Goal: Find specific page/section: Find specific page/section

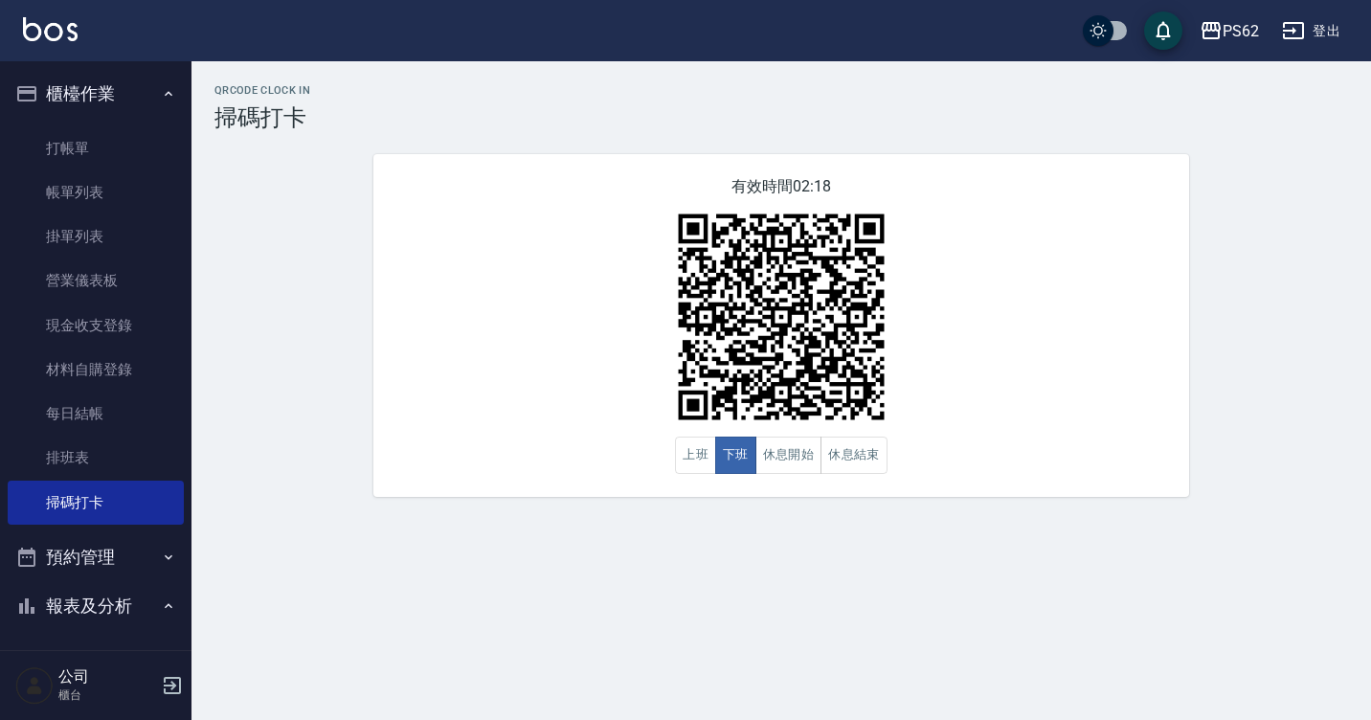
scroll to position [158, 0]
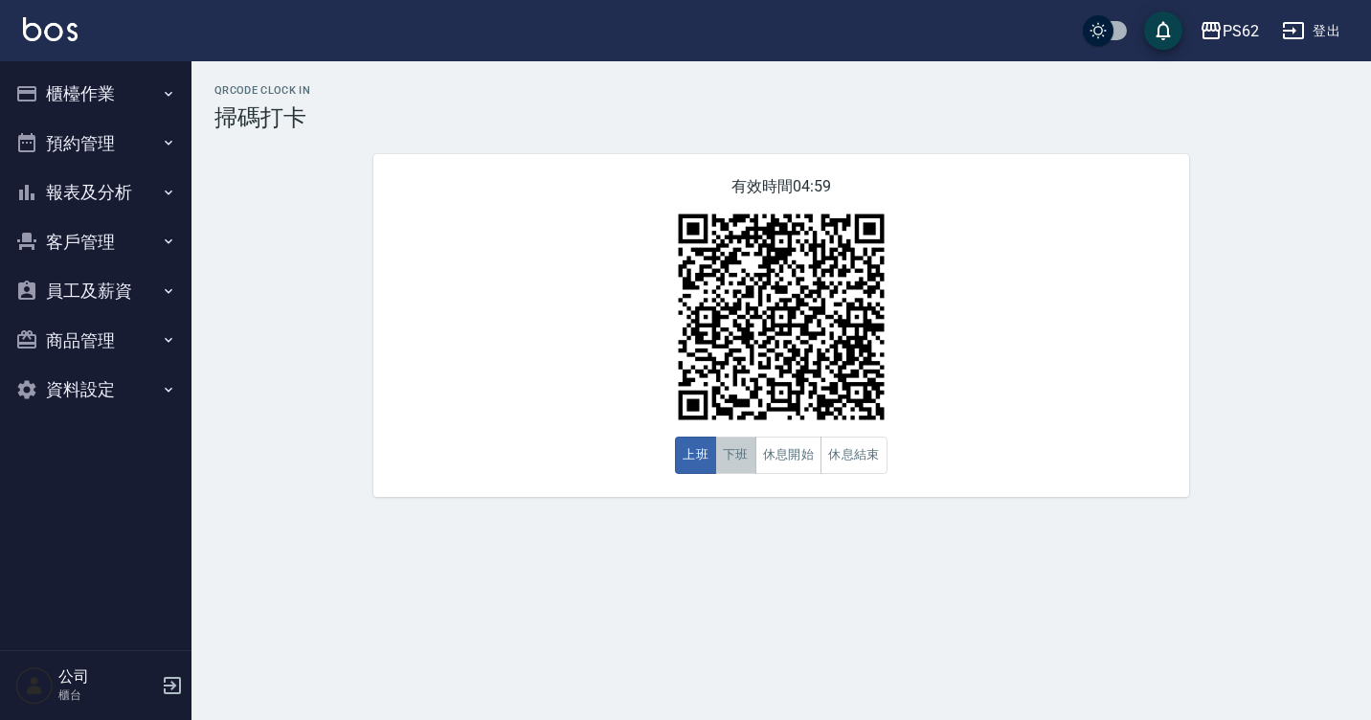
click at [732, 449] on button "下班" at bounding box center [735, 455] width 41 height 37
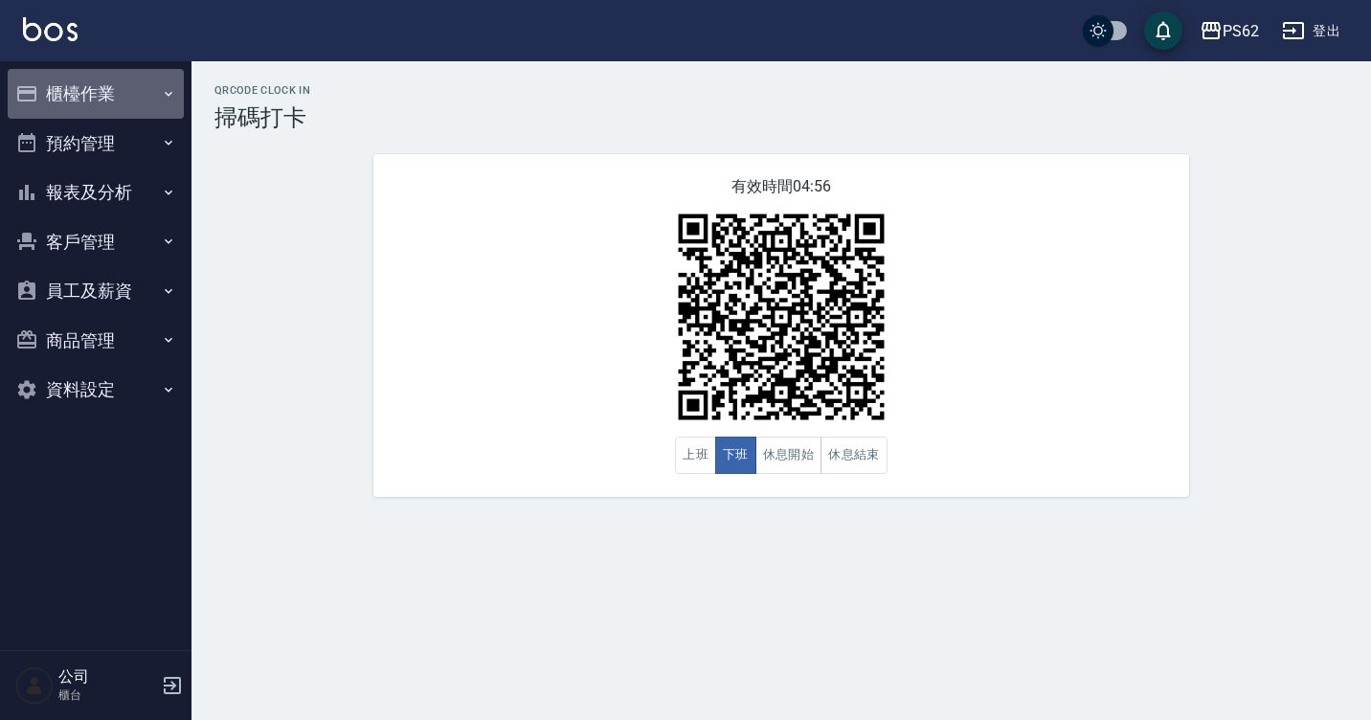
click at [127, 98] on button "櫃檯作業" at bounding box center [96, 94] width 176 height 50
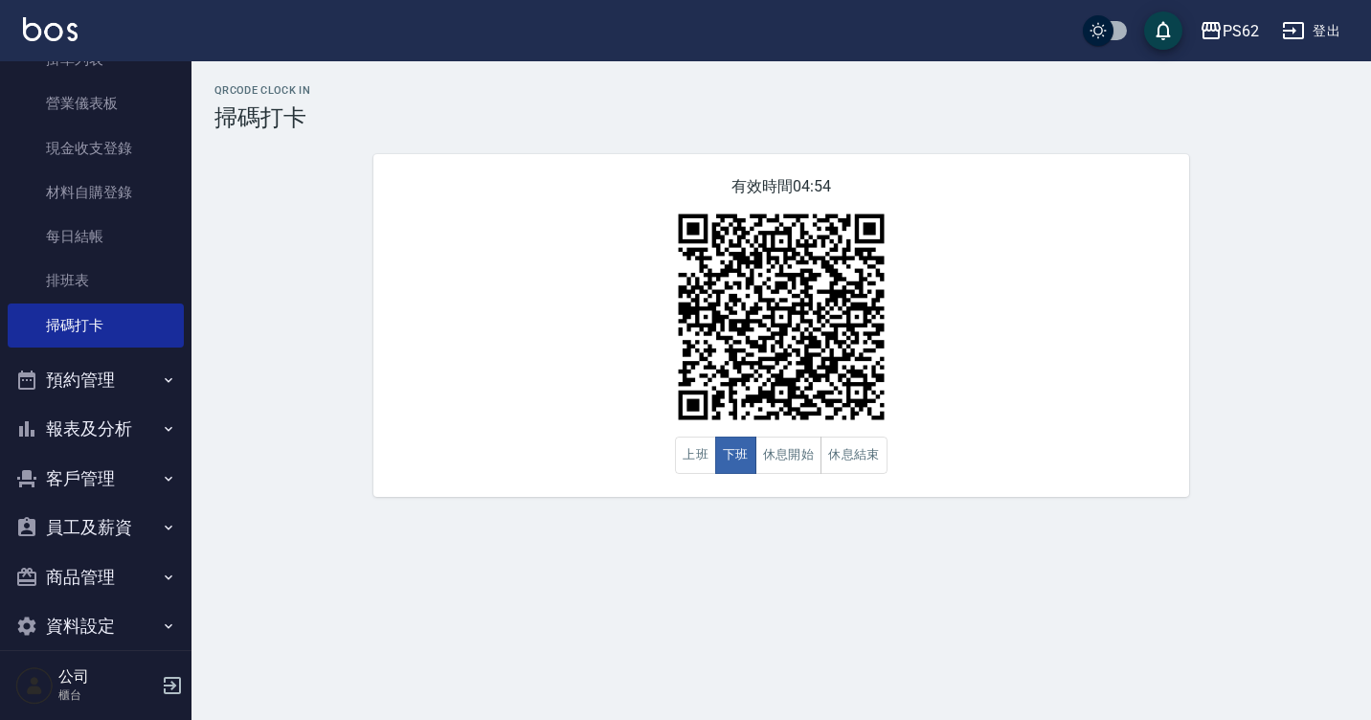
scroll to position [201, 0]
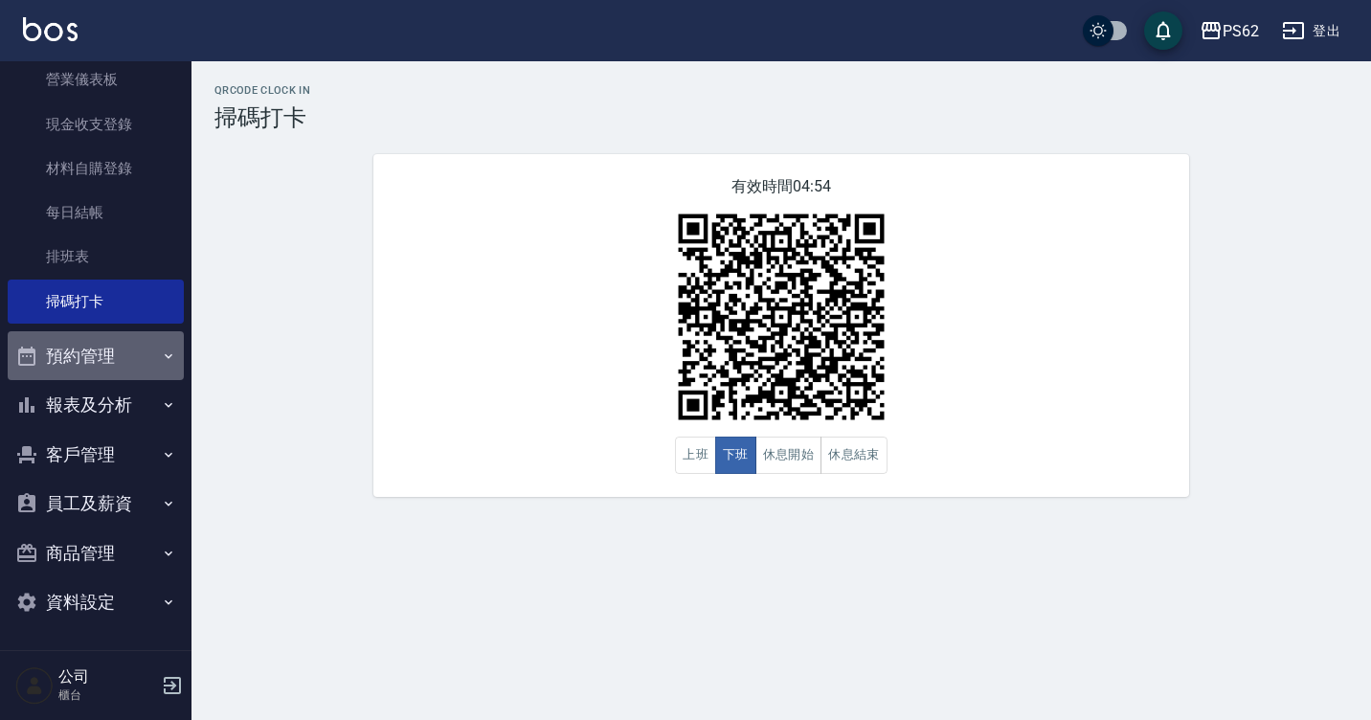
click at [119, 331] on button "預約管理" at bounding box center [96, 356] width 176 height 50
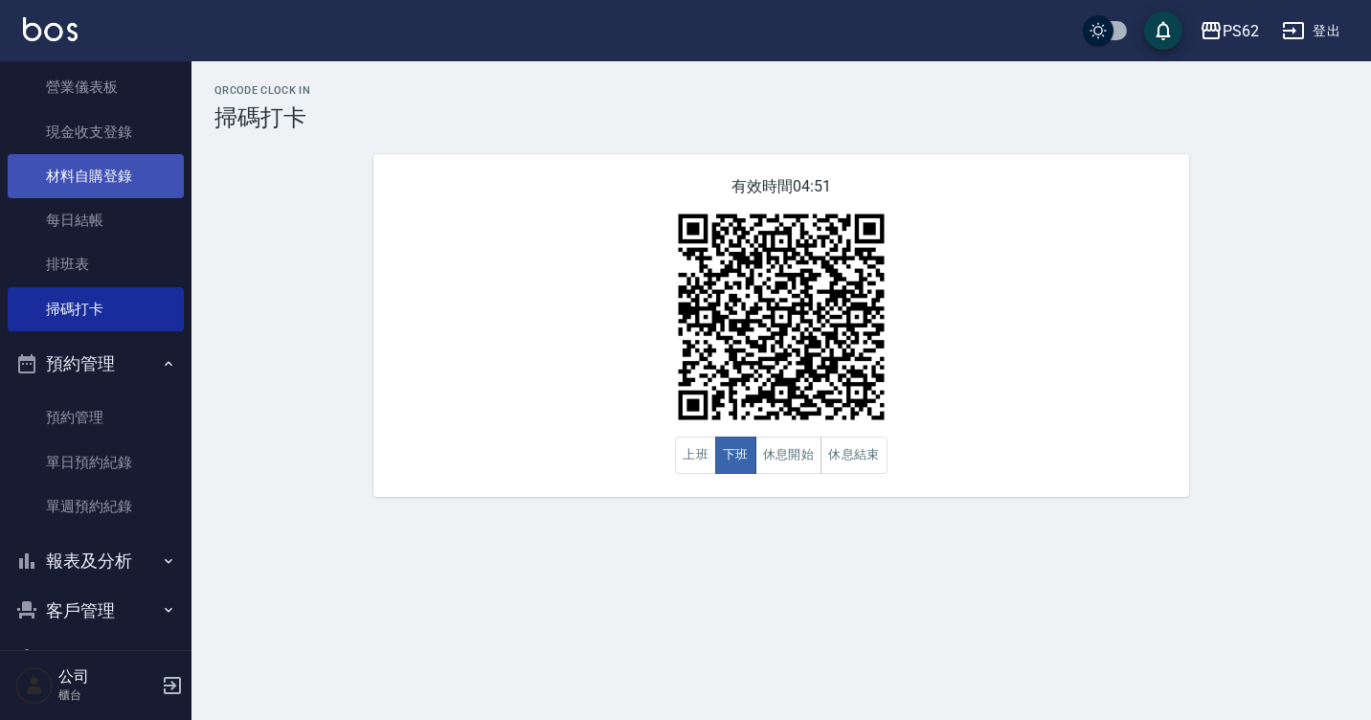
scroll to position [62, 0]
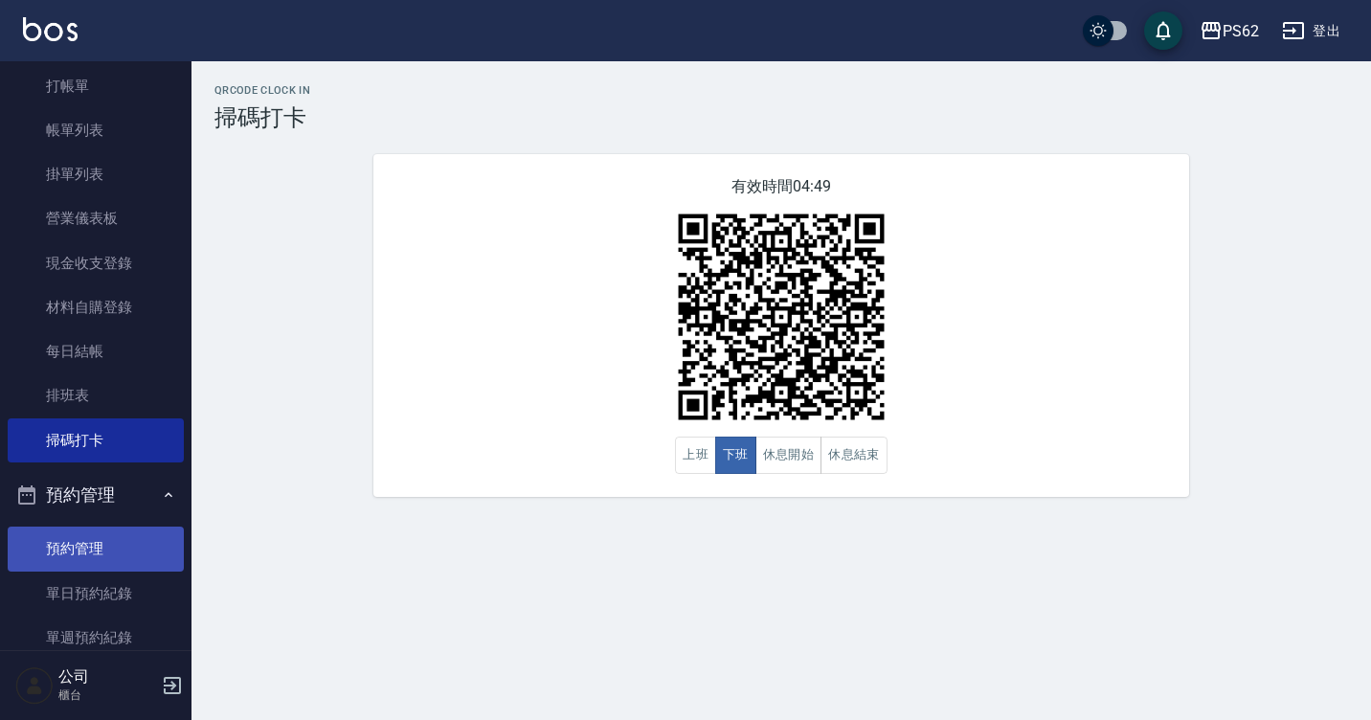
click at [71, 545] on link "預約管理" at bounding box center [96, 549] width 176 height 44
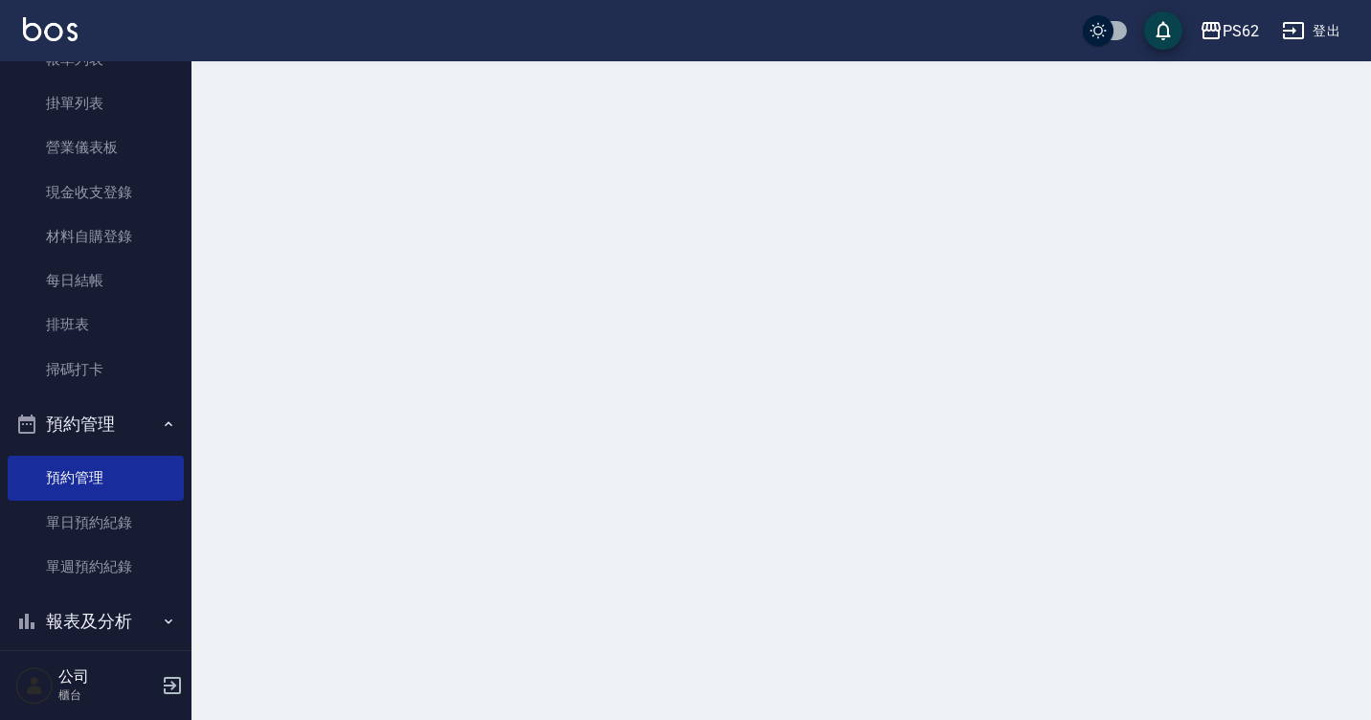
scroll to position [349, 0]
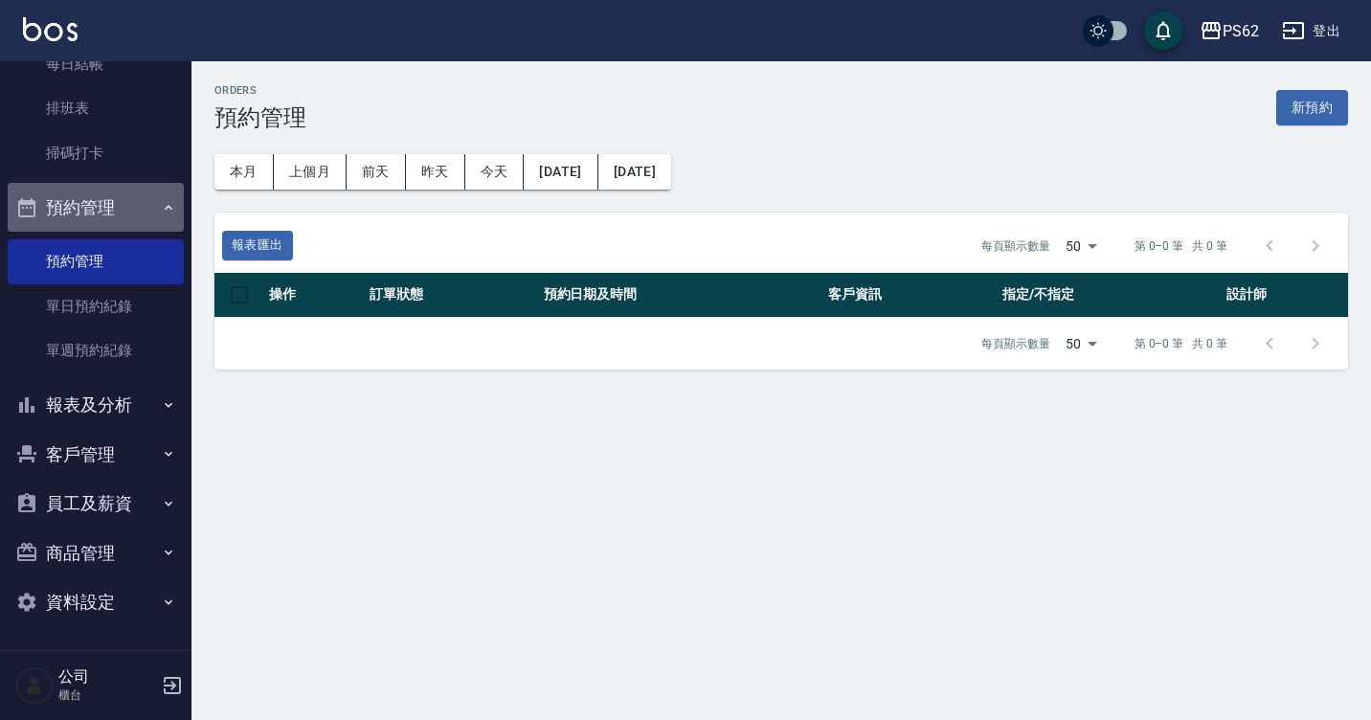
click at [106, 190] on button "預約管理" at bounding box center [96, 208] width 176 height 50
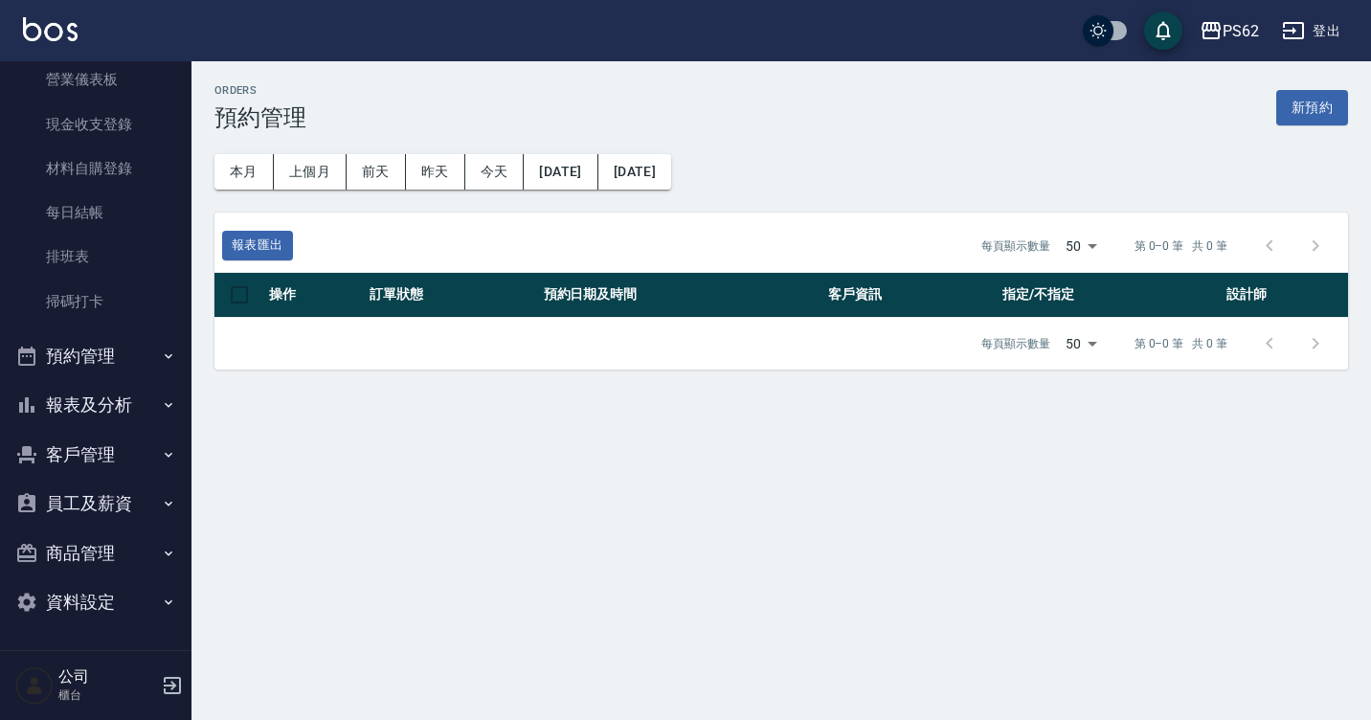
scroll to position [201, 0]
click at [117, 412] on button "報表及分析" at bounding box center [96, 405] width 176 height 50
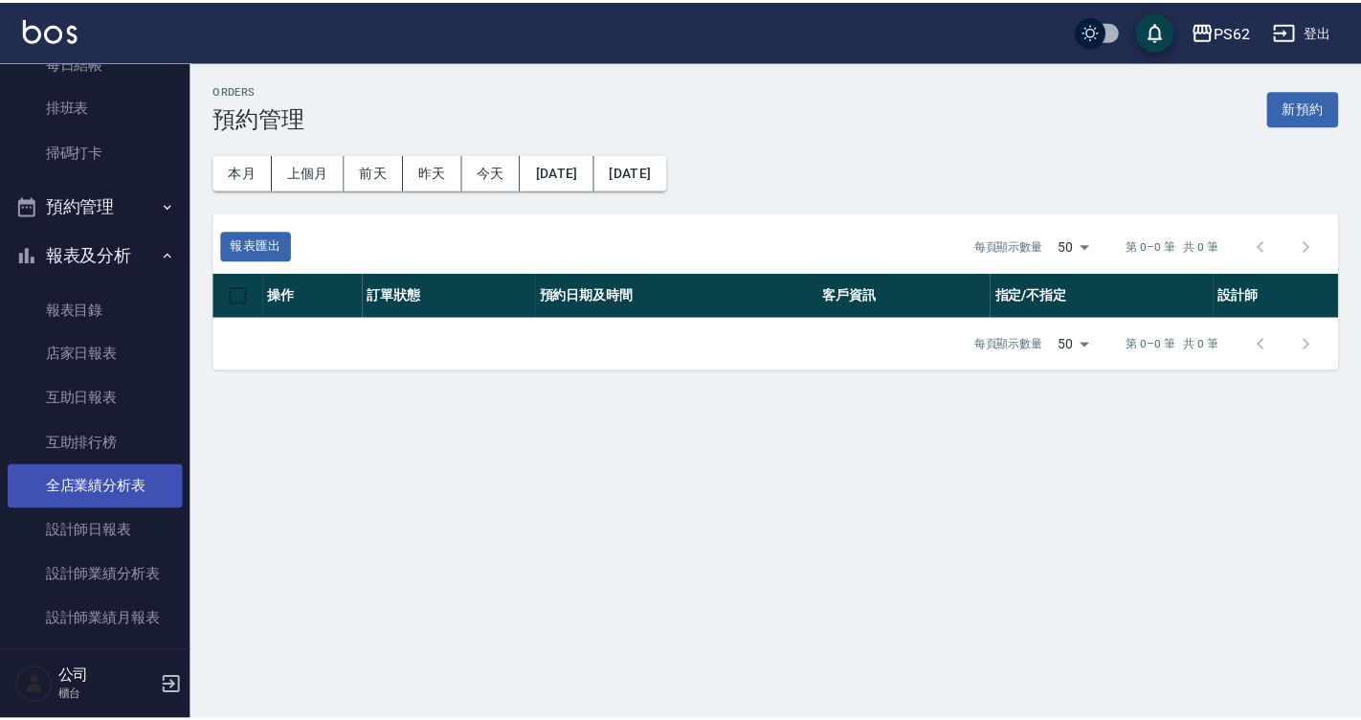
scroll to position [393, 0]
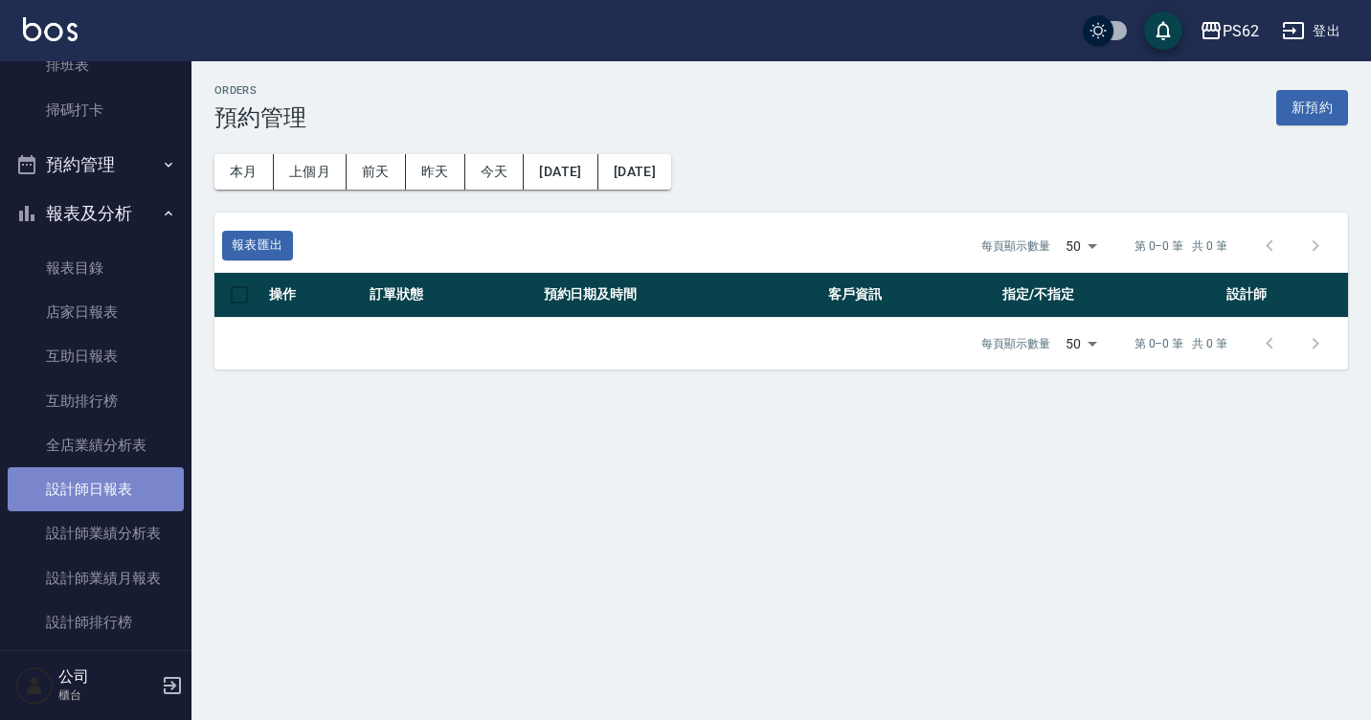
click at [100, 484] on link "設計師日報表" at bounding box center [96, 489] width 176 height 44
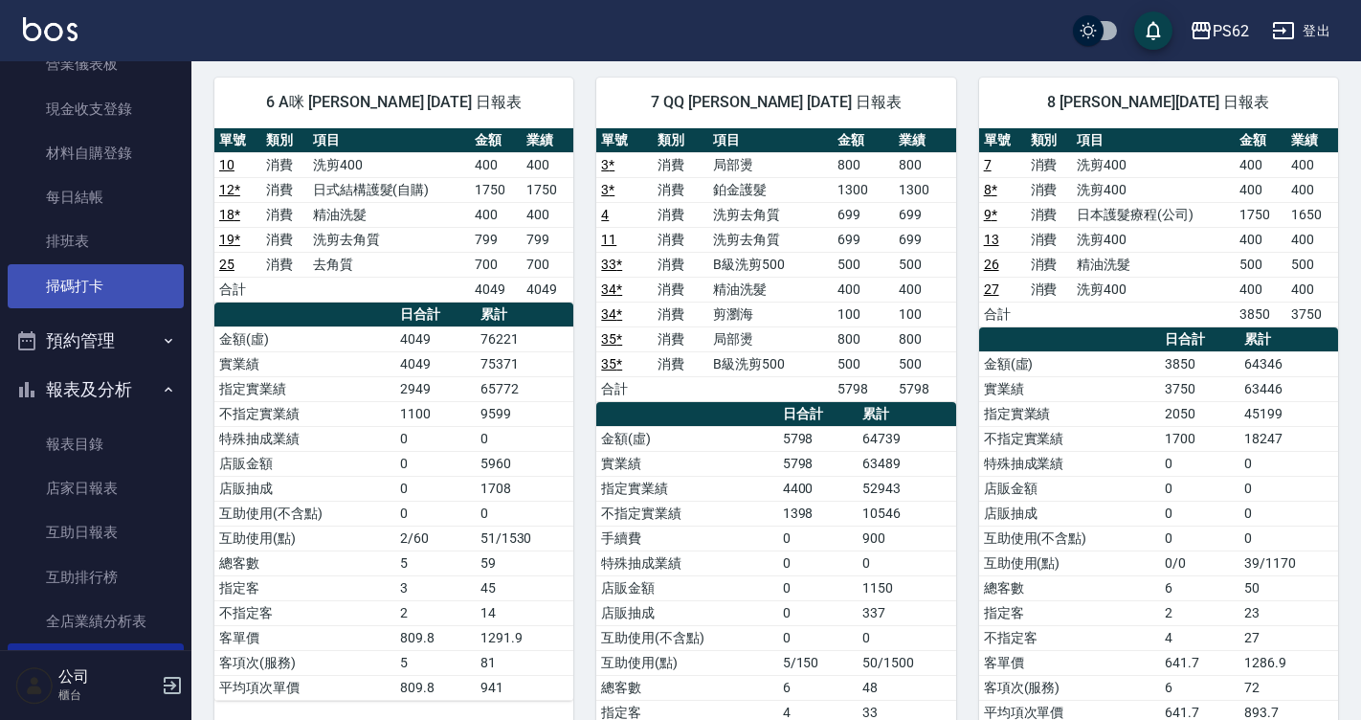
scroll to position [201, 0]
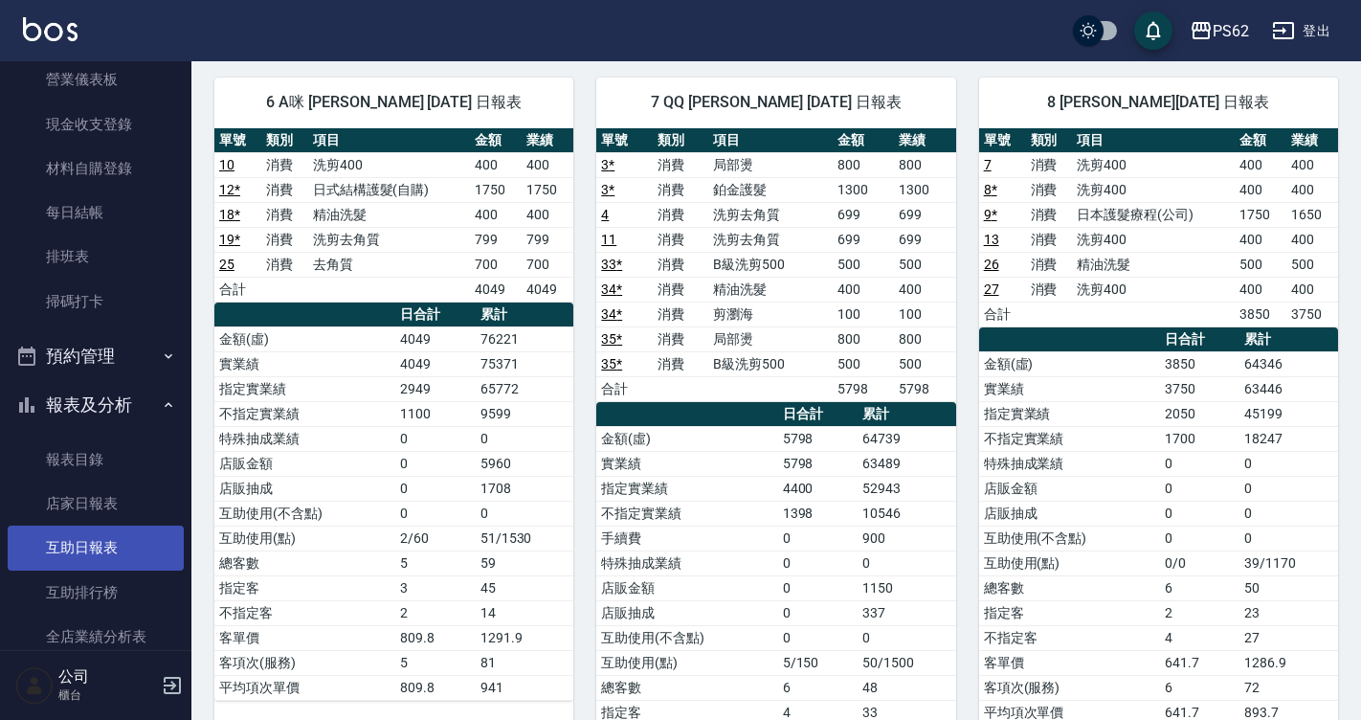
click at [122, 541] on link "互助日報表" at bounding box center [96, 548] width 176 height 44
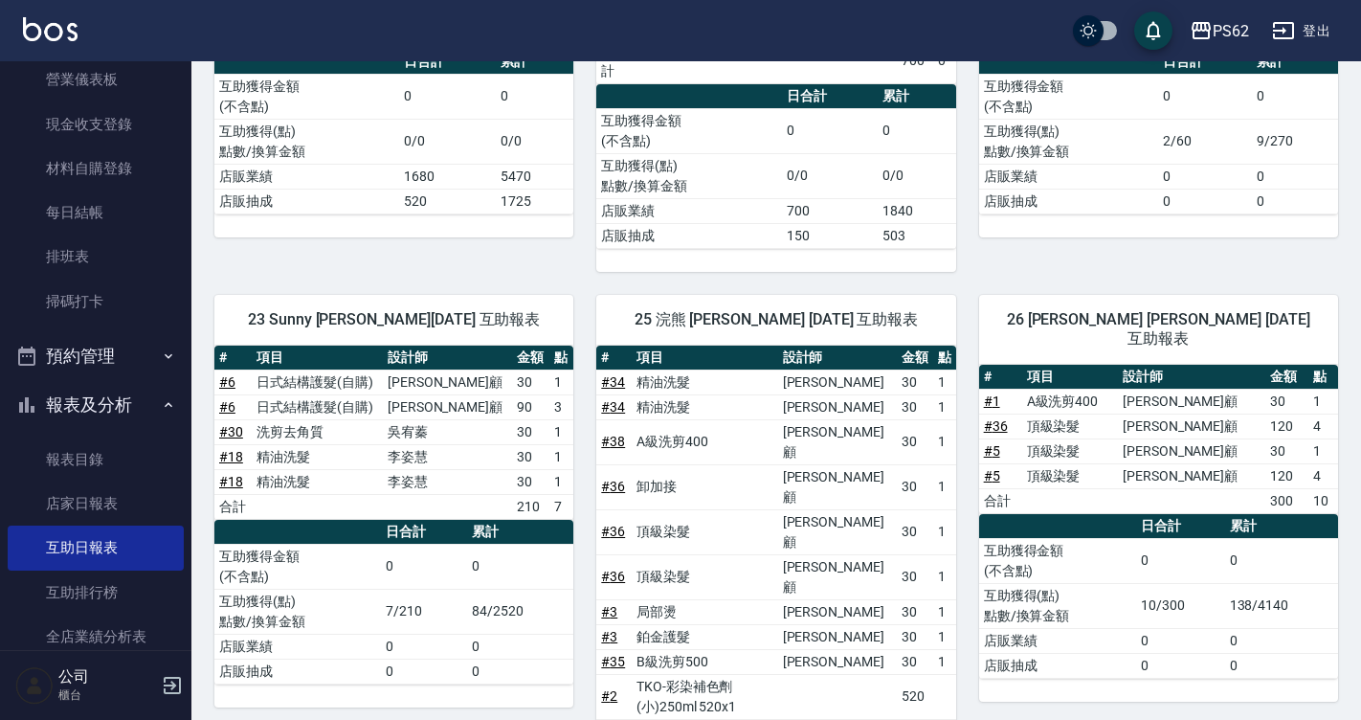
scroll to position [479, 0]
